Goal: Information Seeking & Learning: Learn about a topic

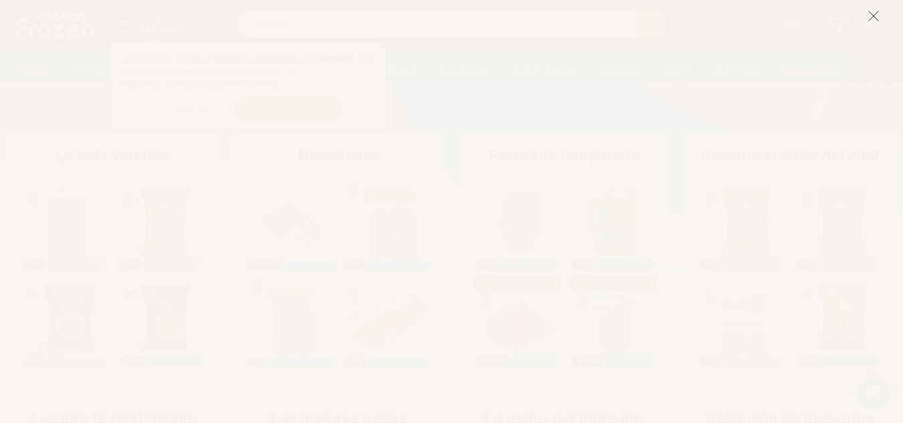
scroll to position [245, 0]
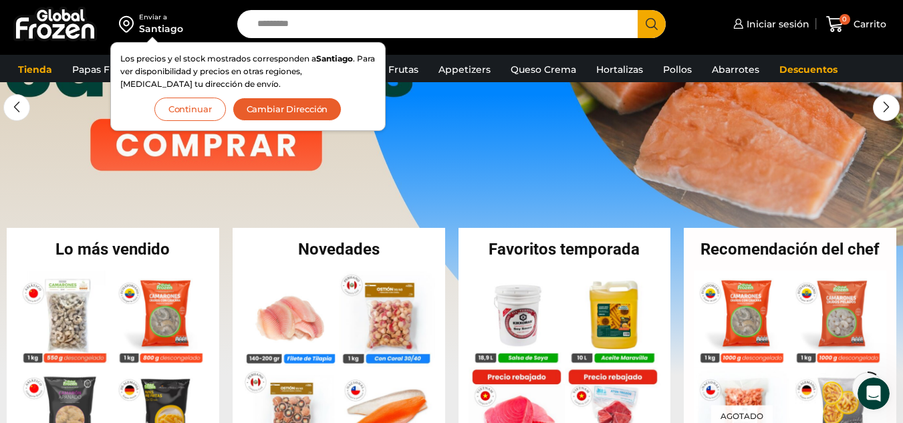
click at [447, 110] on link "1 / 3" at bounding box center [451, 174] width 903 height 401
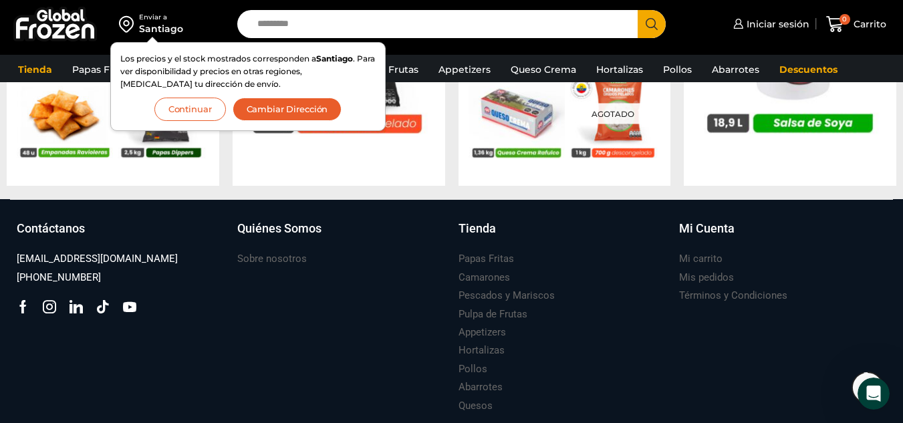
scroll to position [1453, 0]
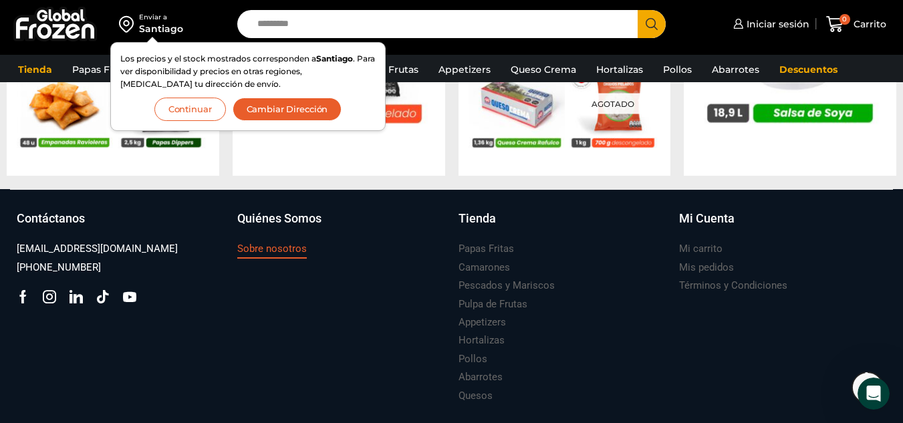
click at [263, 249] on h3 "Sobre nosotros" at bounding box center [271, 249] width 69 height 14
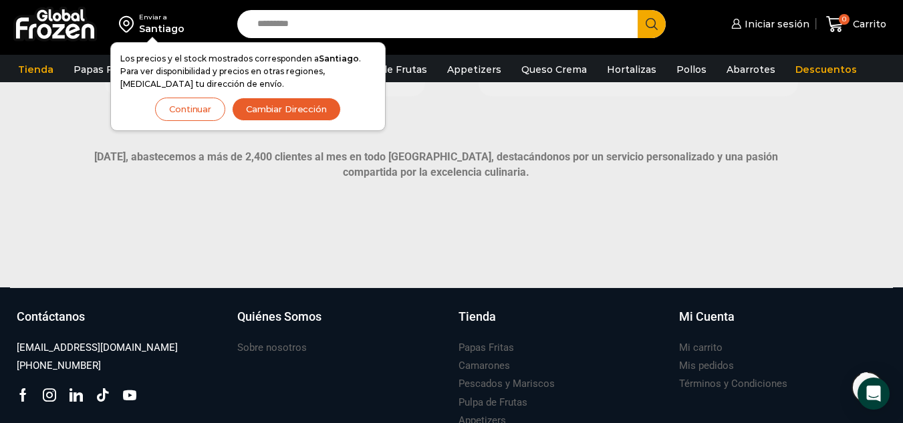
scroll to position [1022, 0]
